Goal: Navigation & Orientation: Understand site structure

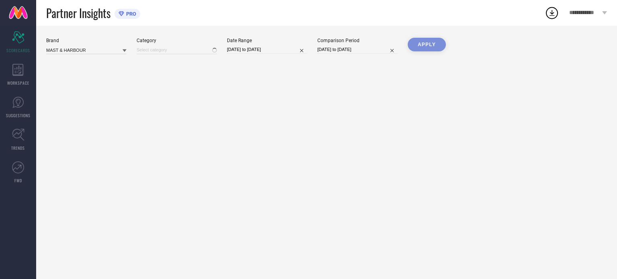
type input "Men-Watches"
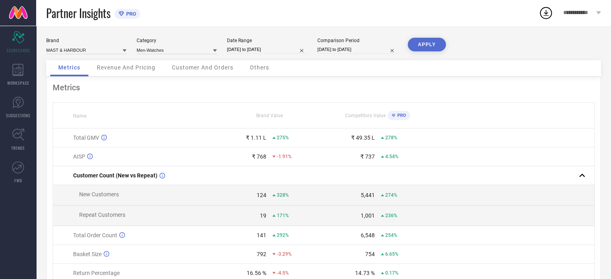
click at [206, 67] on span "Customer And Orders" at bounding box center [202, 67] width 61 height 6
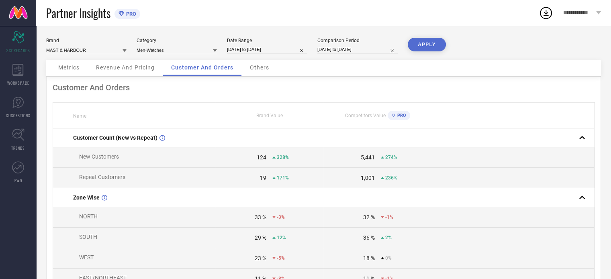
click at [255, 64] on div "Others" at bounding box center [259, 68] width 35 height 16
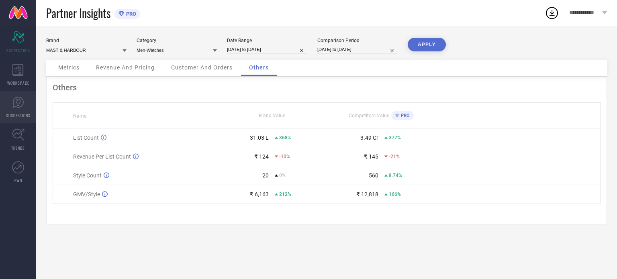
click at [27, 103] on link "SUGGESTIONS" at bounding box center [18, 107] width 36 height 32
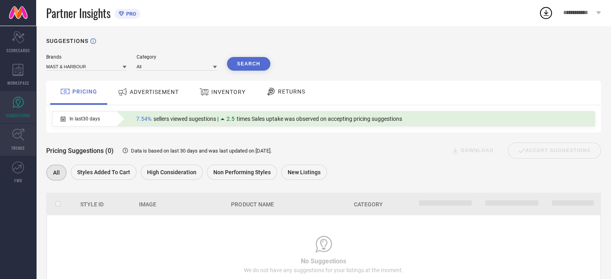
click at [19, 132] on icon at bounding box center [18, 134] width 12 height 12
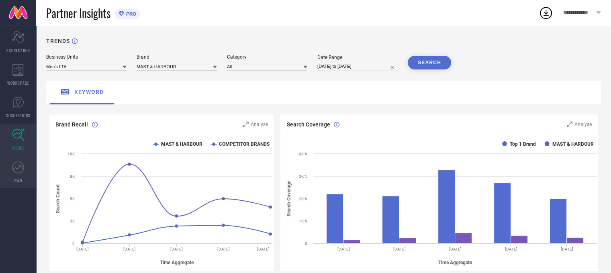
click at [11, 167] on link "FWD" at bounding box center [18, 172] width 36 height 32
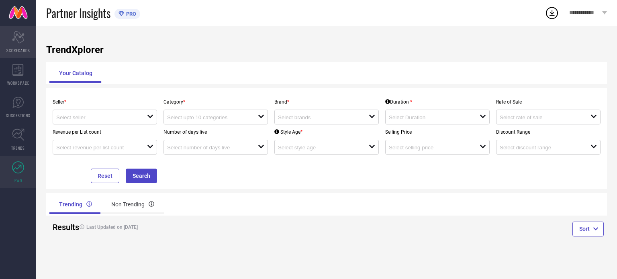
click at [14, 42] on icon "Scorecard" at bounding box center [18, 37] width 12 height 12
